Goal: Task Accomplishment & Management: Use online tool/utility

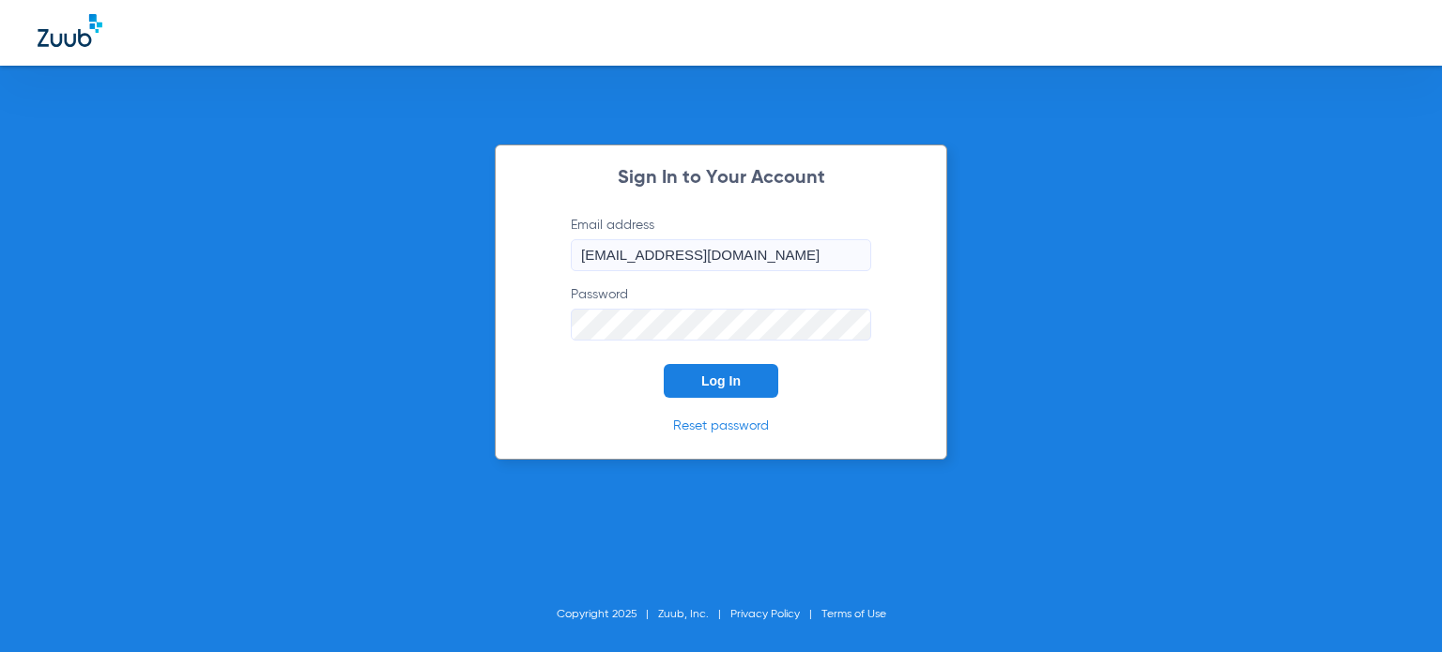
click at [698, 380] on button "Log In" at bounding box center [721, 381] width 115 height 34
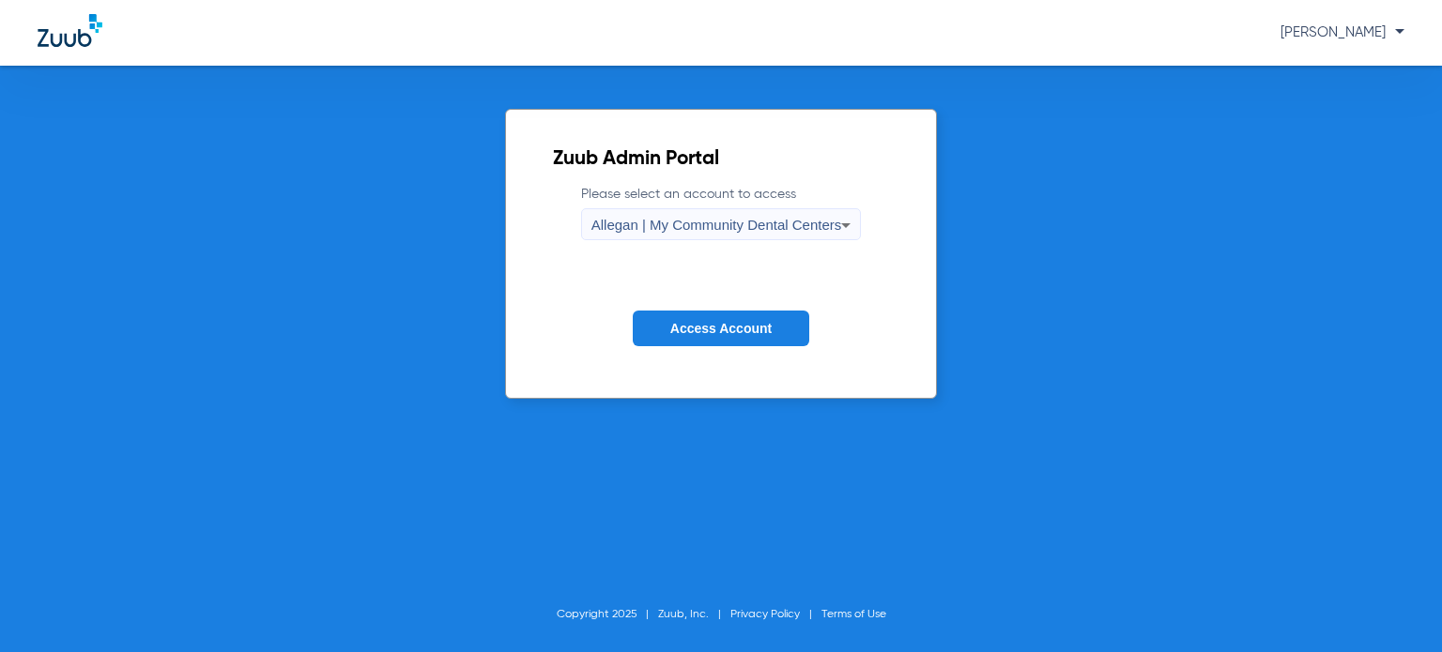
click at [699, 321] on span "Access Account" at bounding box center [720, 328] width 101 height 15
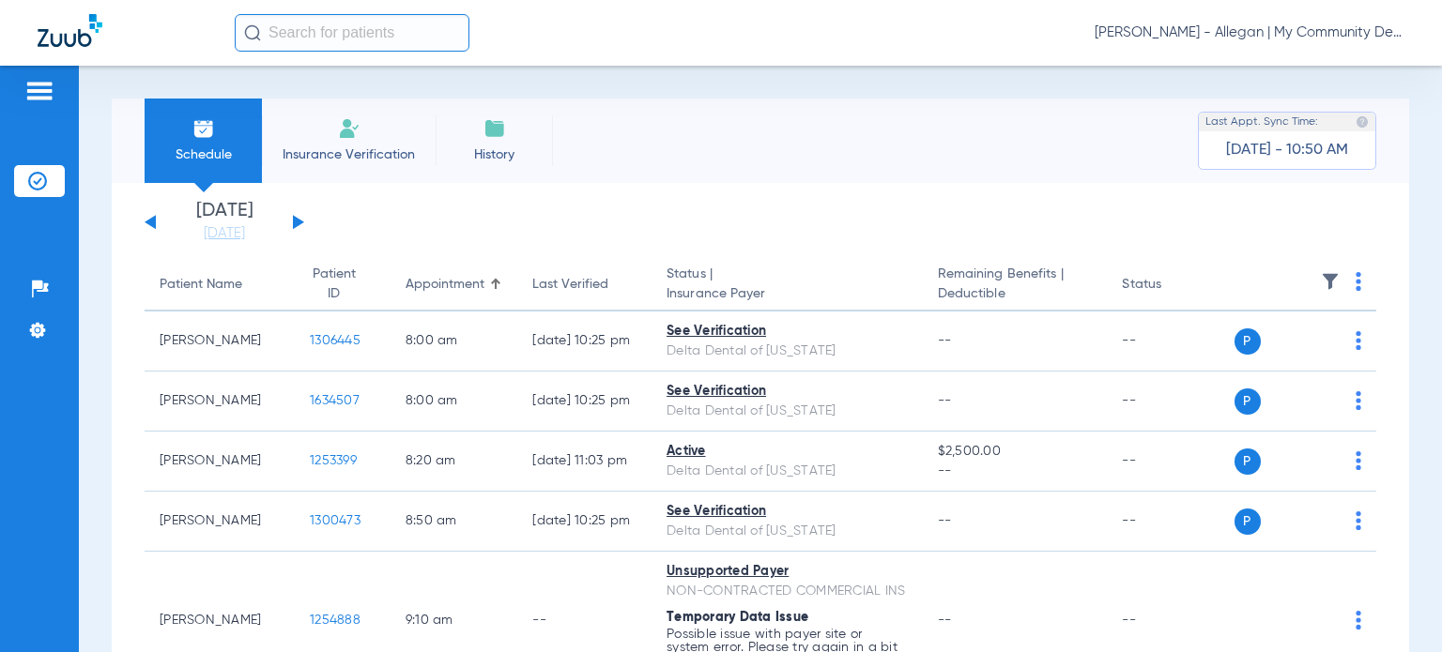
click at [1314, 36] on span "[PERSON_NAME] - Allegan | My Community Dental Centers" at bounding box center [1250, 32] width 310 height 19
click at [1360, 67] on span "Account Selection" at bounding box center [1334, 66] width 105 height 13
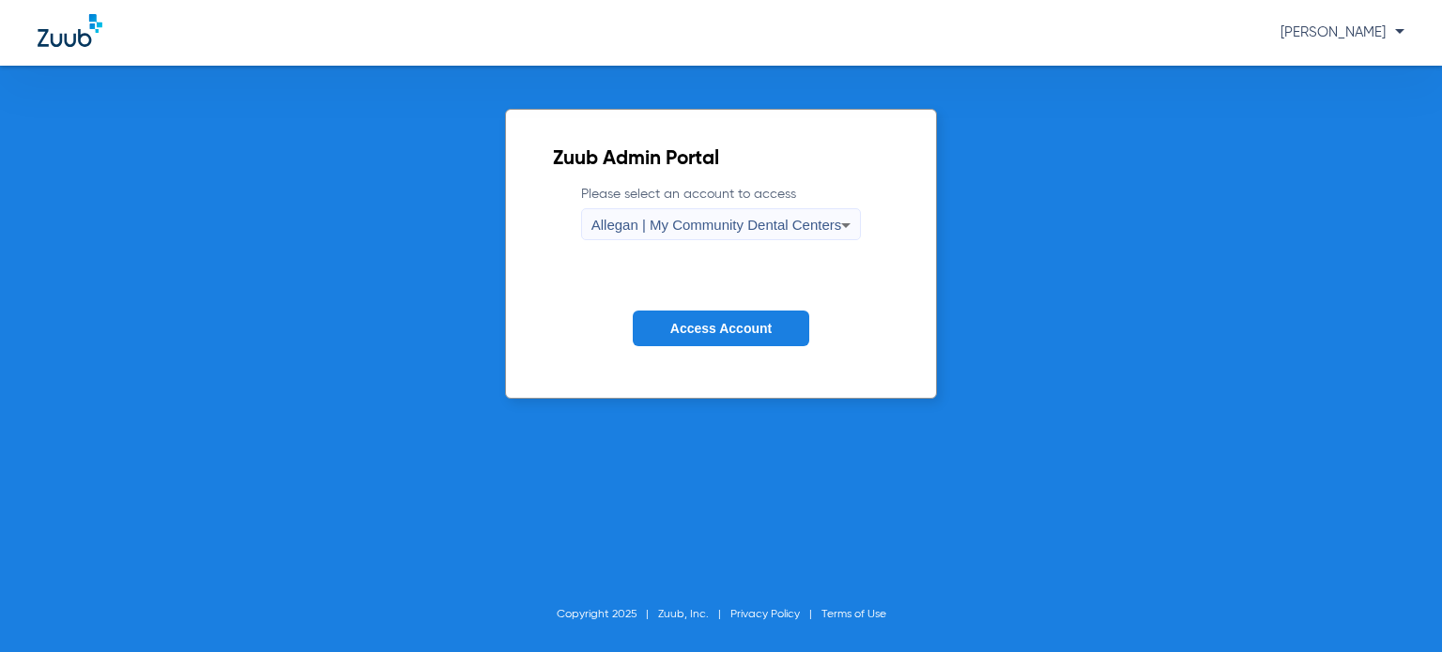
drag, startPoint x: 767, startPoint y: 207, endPoint x: 760, endPoint y: 216, distance: 12.0
click at [766, 207] on label "Please select an account to access Allegan | My Community Dental Centers" at bounding box center [721, 212] width 281 height 55
click at [742, 226] on span "Allegan | My Community Dental Centers" at bounding box center [716, 225] width 251 height 16
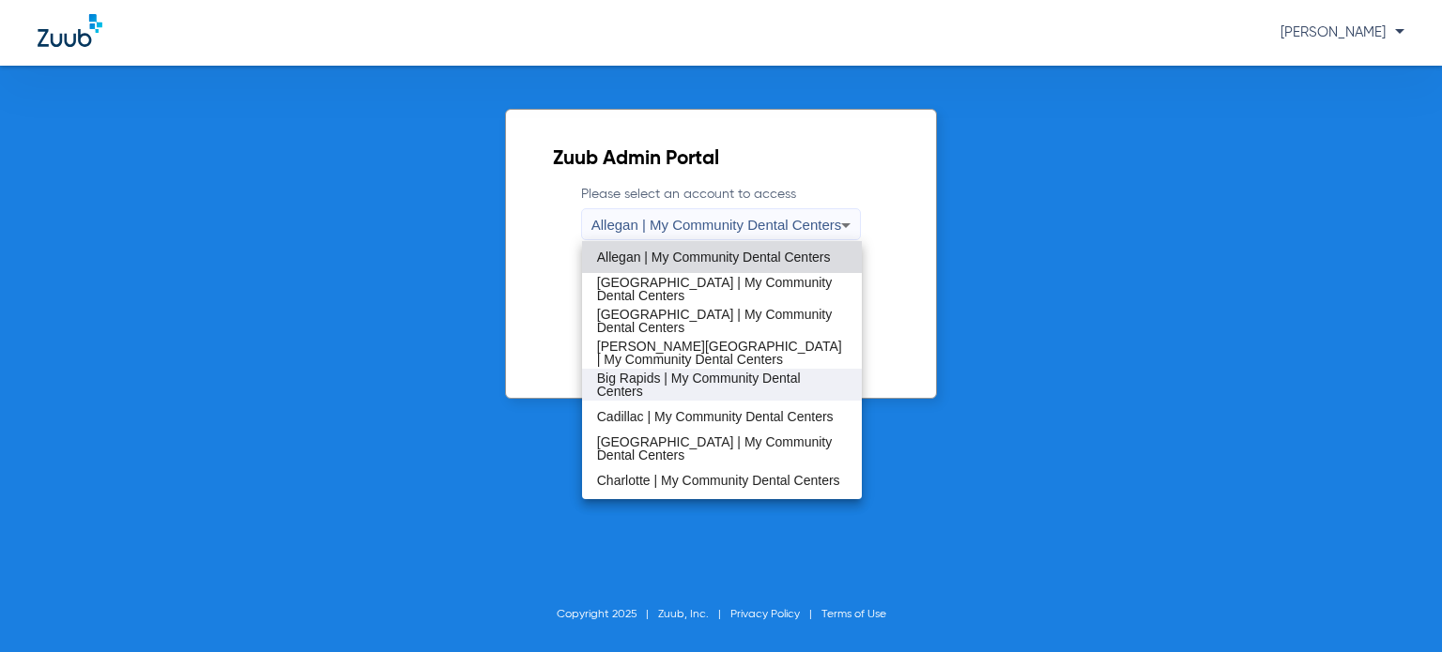
click at [668, 382] on span "Big Rapids | My Community Dental Centers" at bounding box center [722, 385] width 250 height 26
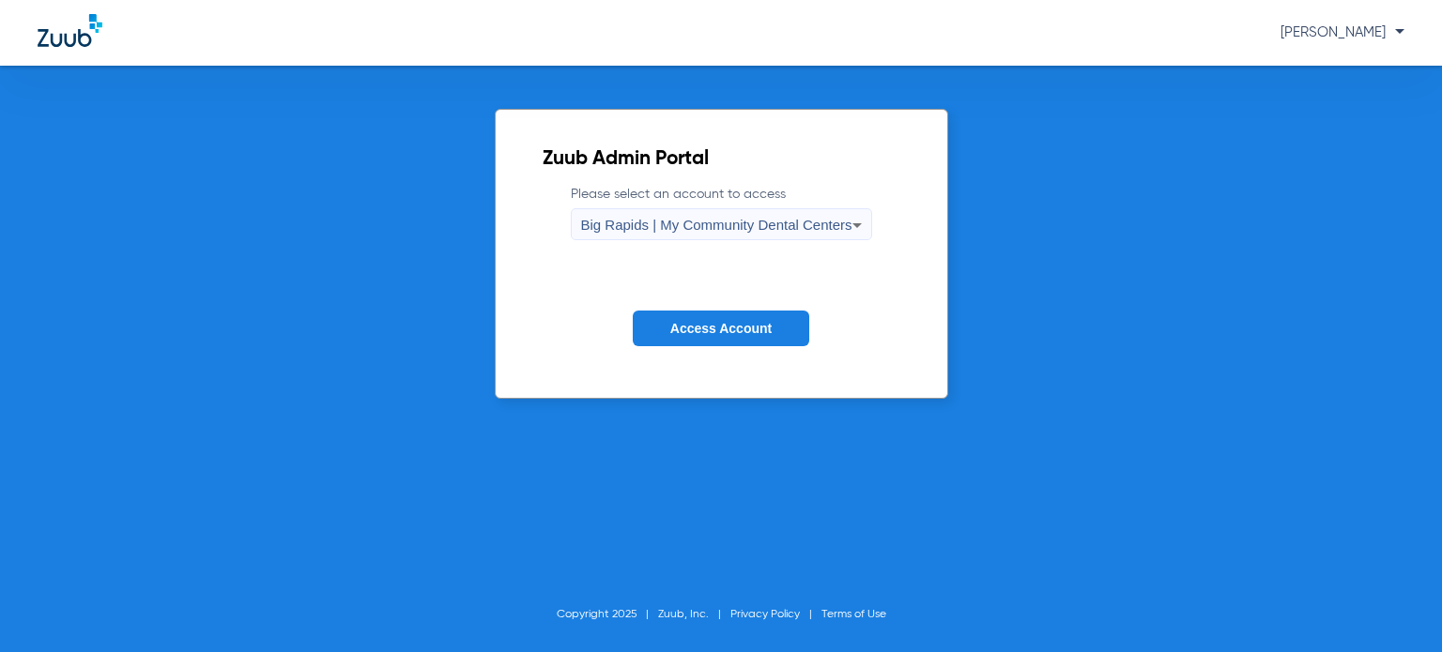
click at [736, 325] on span "Access Account" at bounding box center [720, 328] width 101 height 15
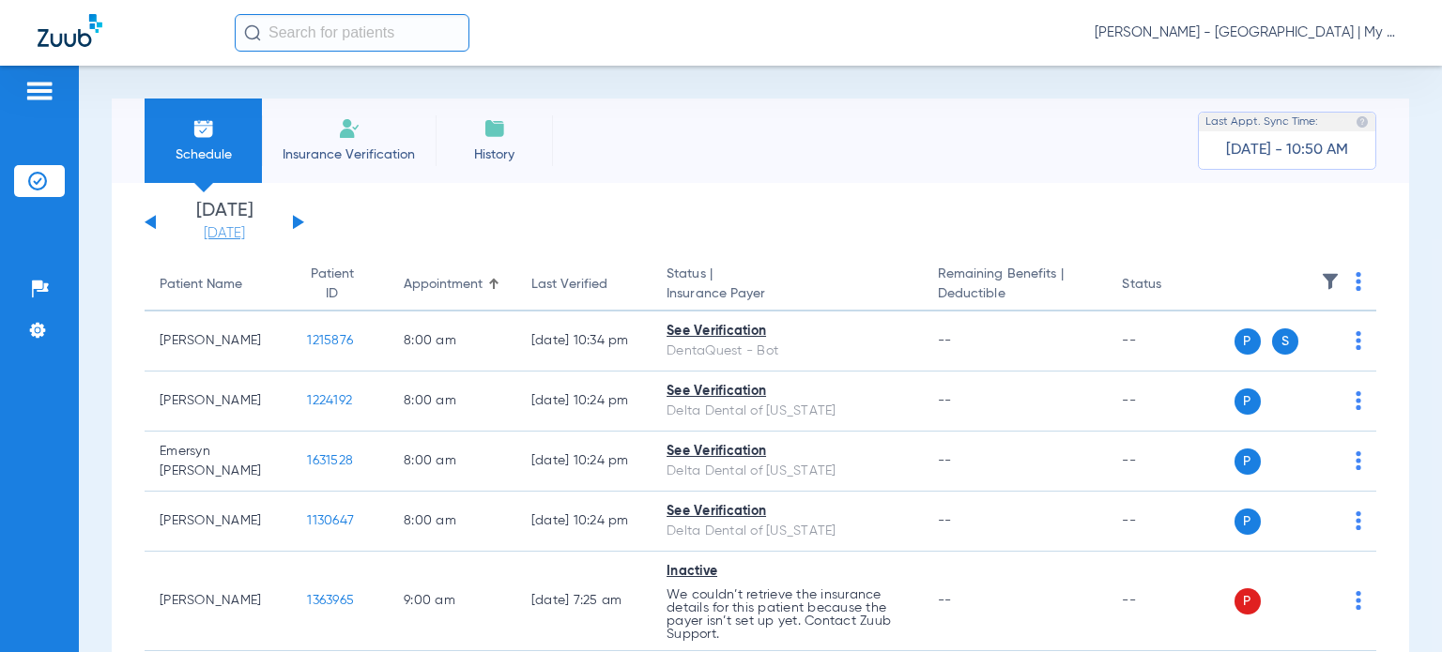
click at [236, 240] on link "[DATE]" at bounding box center [224, 233] width 113 height 19
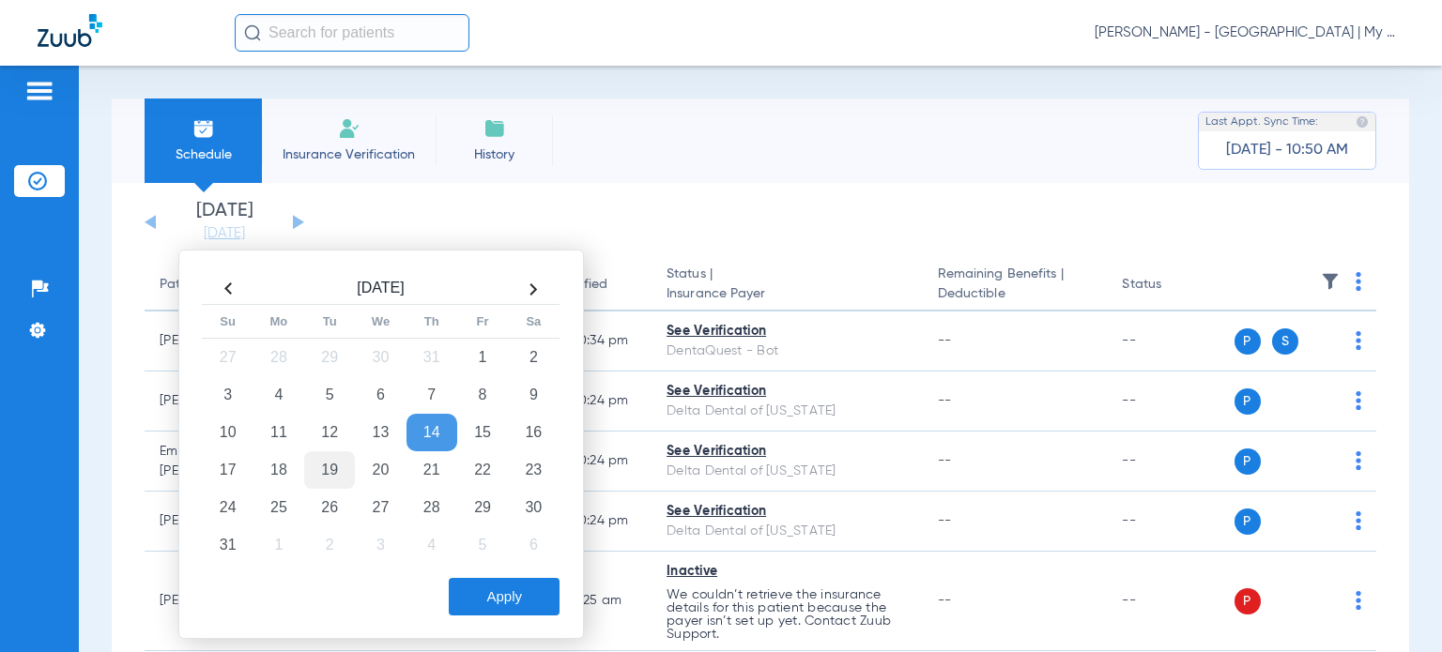
click at [339, 458] on td "19" at bounding box center [329, 471] width 51 height 38
click at [526, 593] on button "Apply" at bounding box center [504, 597] width 111 height 38
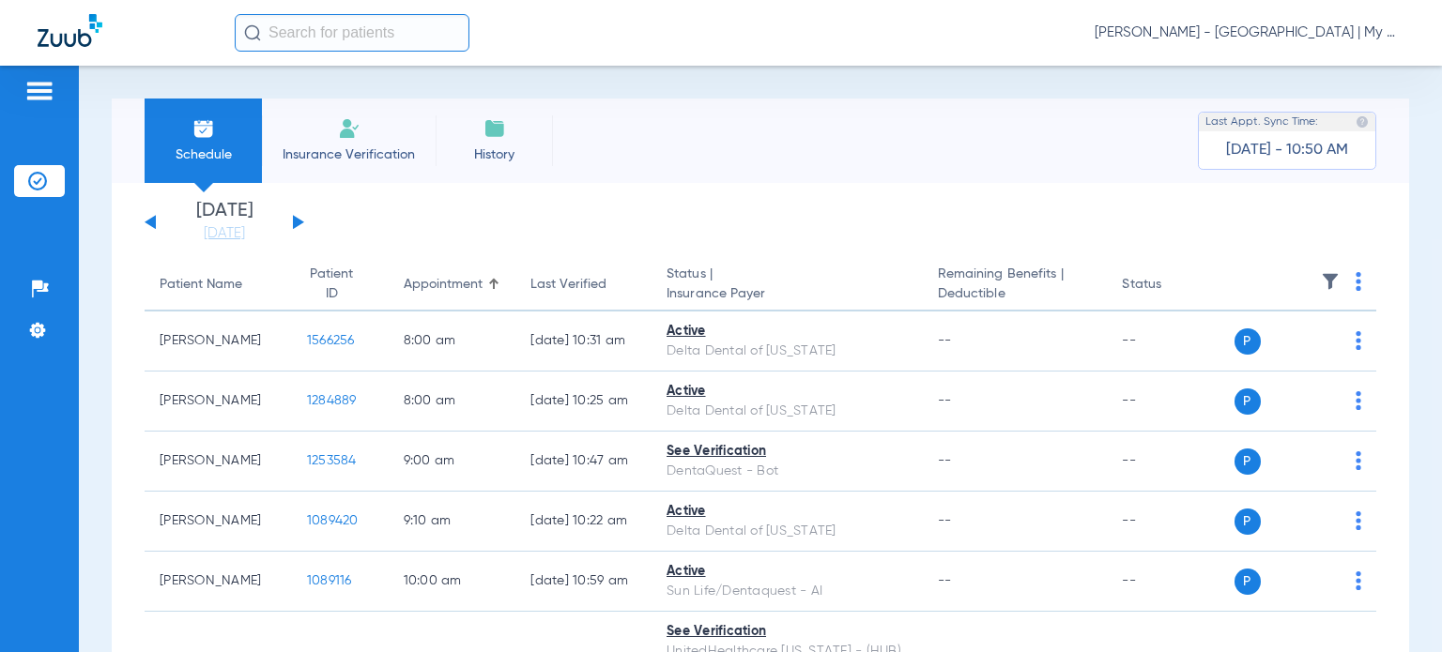
click at [365, 36] on input "text" at bounding box center [352, 33] width 235 height 38
